Goal: Transaction & Acquisition: Purchase product/service

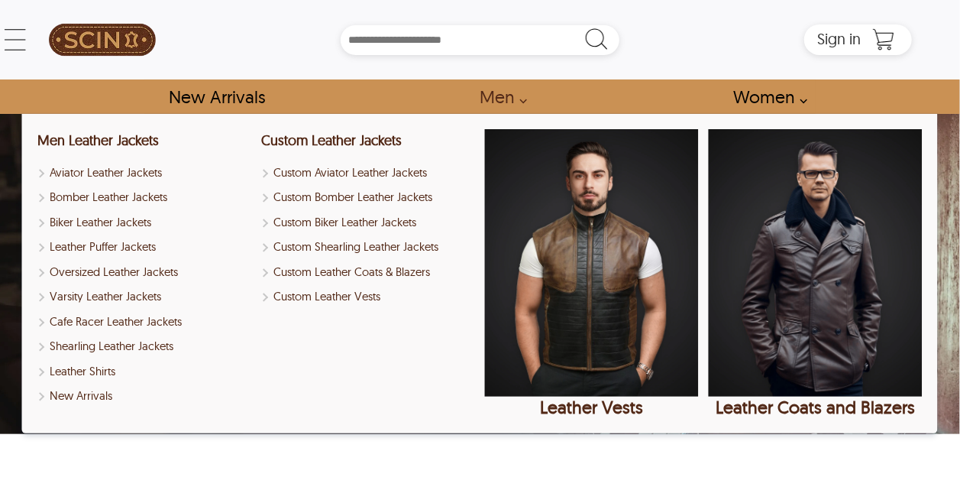
click at [519, 98] on link "Men" at bounding box center [498, 96] width 73 height 34
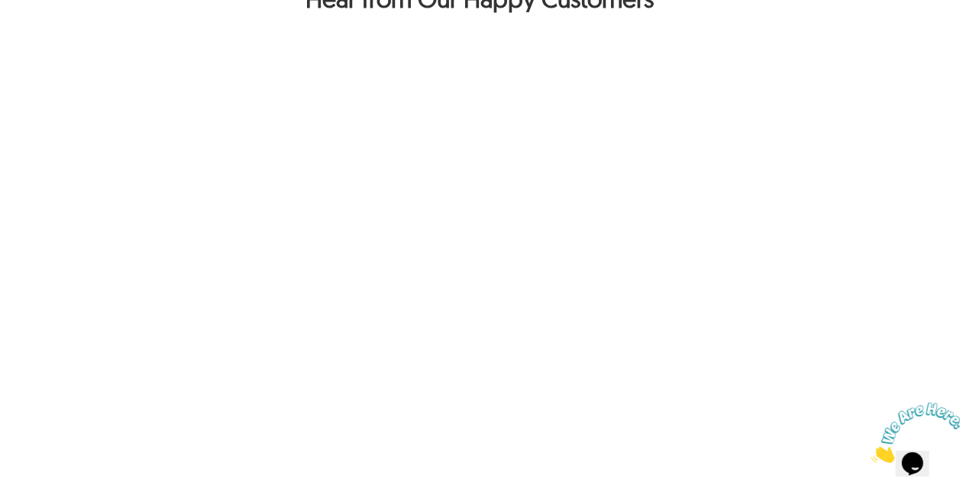
scroll to position [1148, 0]
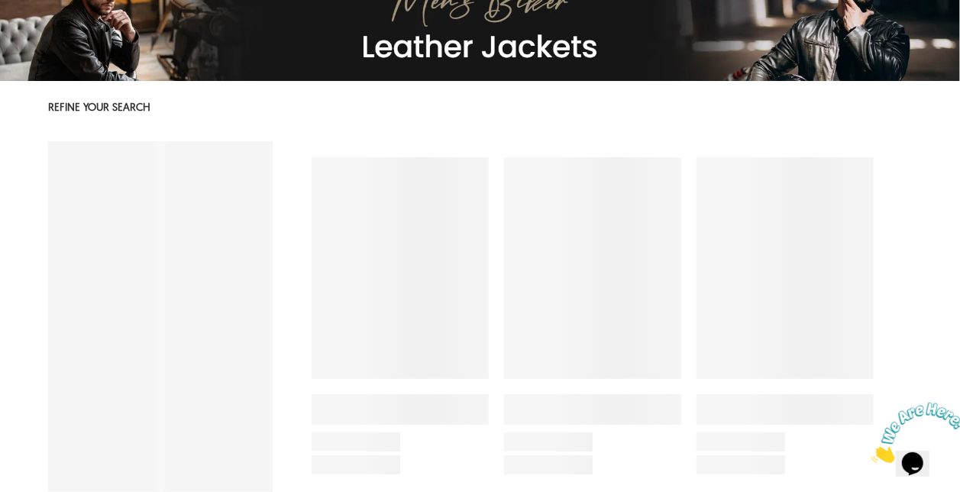
select select "********"
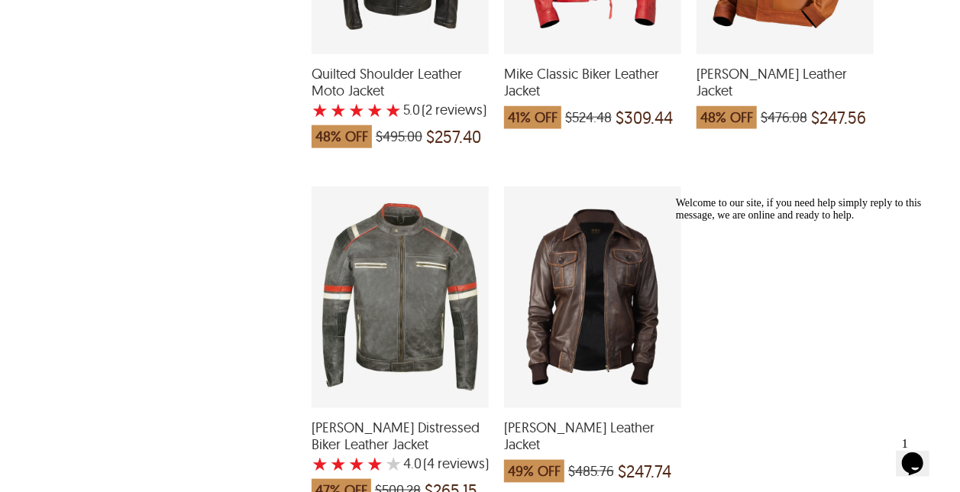
scroll to position [3642, 0]
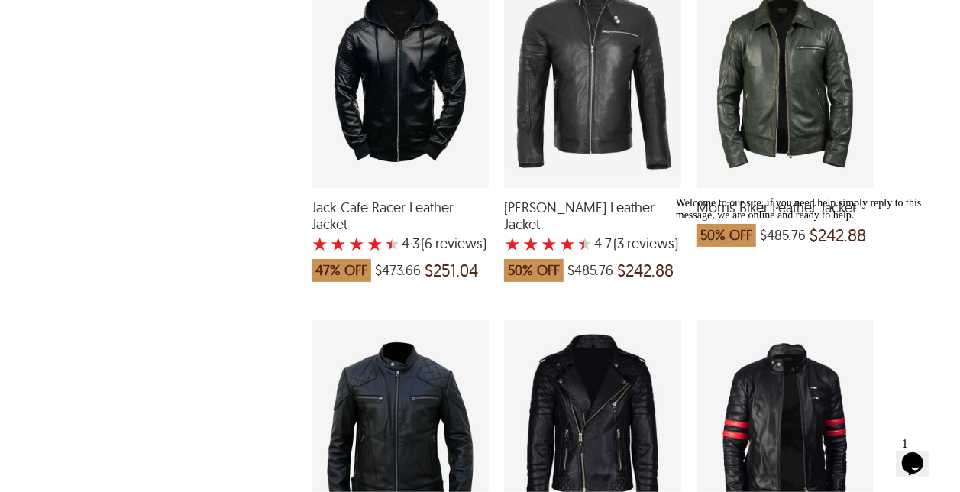
click at [788, 143] on div "Morris Biker Leather Jacket which was at a price of $485.76, now after discount…" at bounding box center [785, 77] width 177 height 222
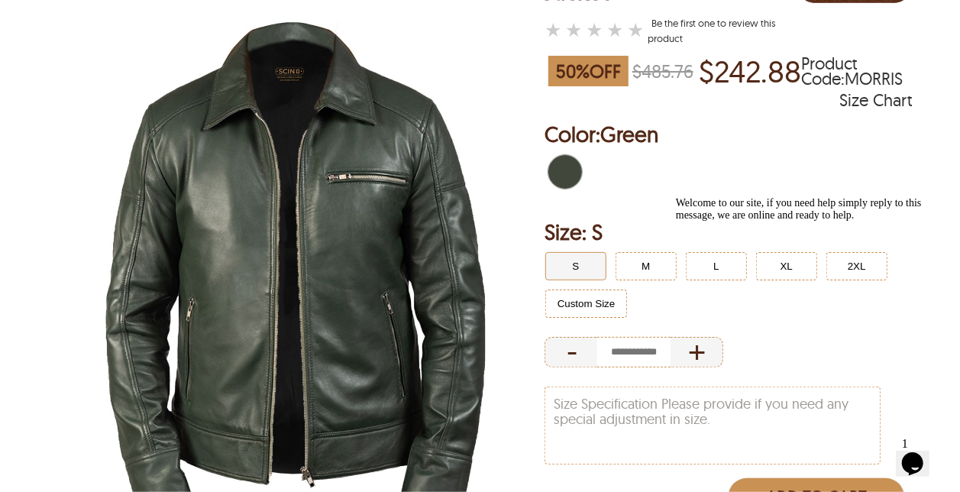
scroll to position [193, 0]
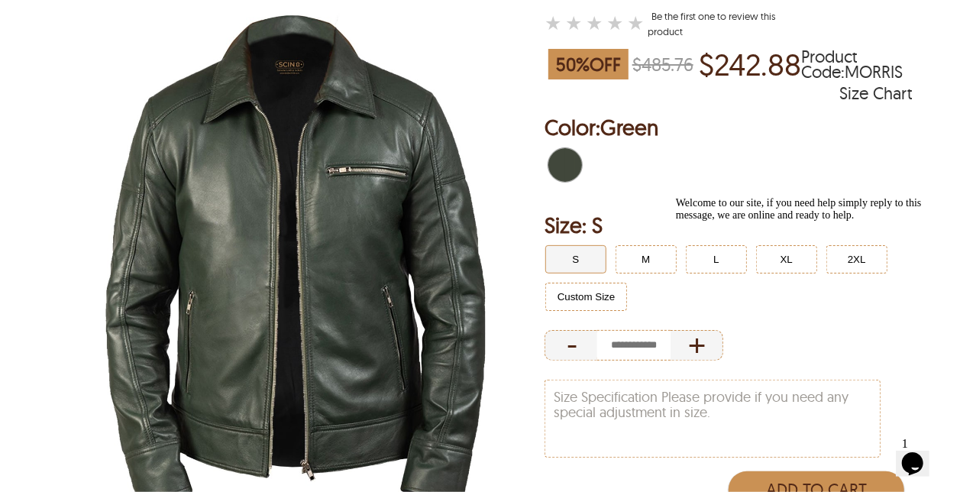
click at [773, 221] on div "Welcome to our site, if you need help simply reply to this message, we are onli…" at bounding box center [812, 208] width 275 height 24
click at [776, 221] on div "Welcome to our site, if you need help simply reply to this message, we are onli…" at bounding box center [812, 208] width 275 height 24
